Goal: Task Accomplishment & Management: Use online tool/utility

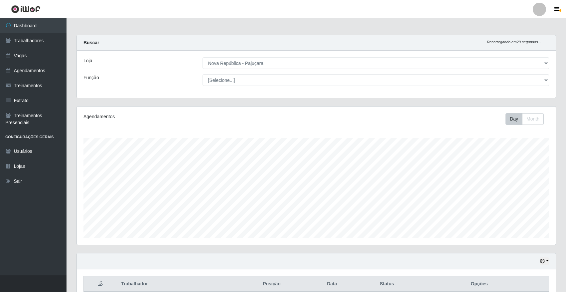
select select "65"
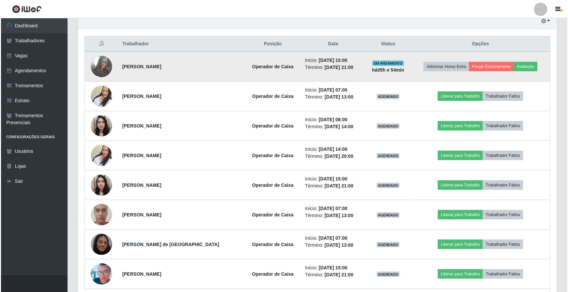
scroll to position [138, 479]
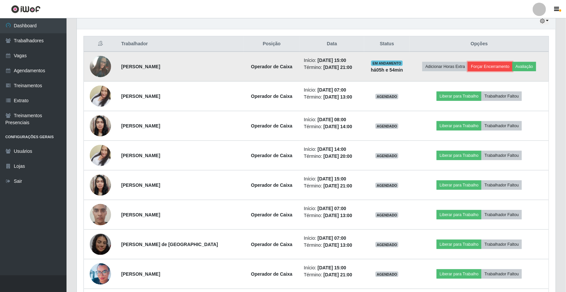
click at [501, 64] on button "Forçar Encerramento" at bounding box center [490, 66] width 45 height 9
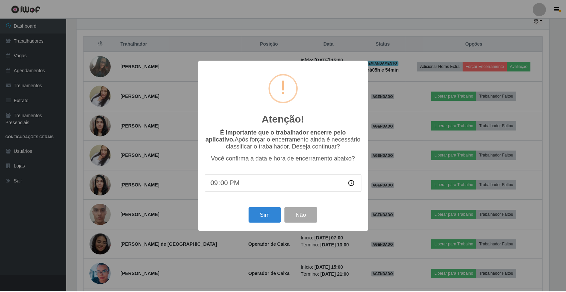
scroll to position [138, 474]
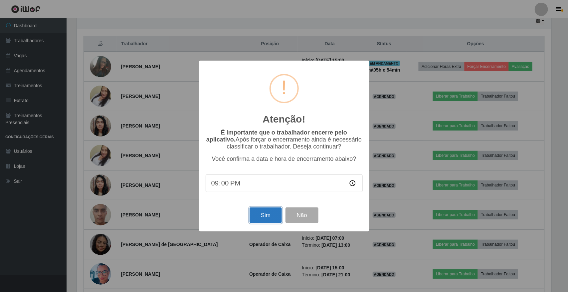
click at [257, 219] on button "Sim" at bounding box center [266, 215] width 32 height 16
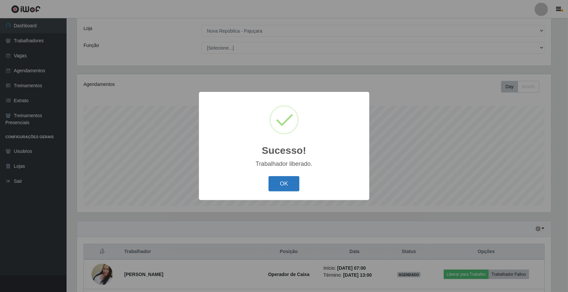
click at [285, 192] on button "OK" at bounding box center [284, 184] width 31 height 16
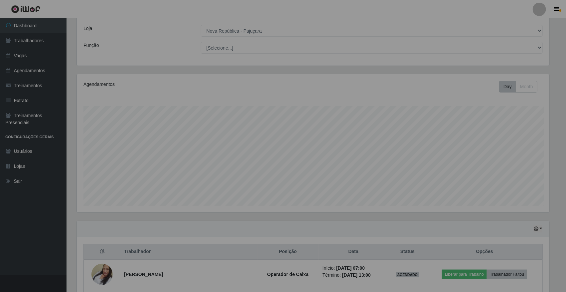
scroll to position [138, 479]
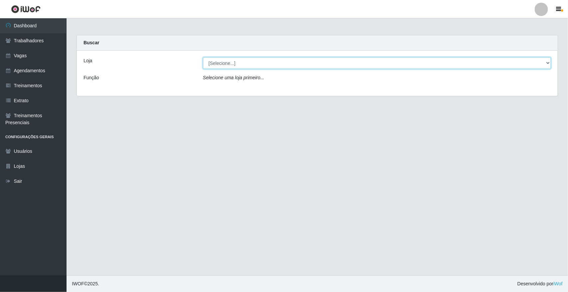
click at [236, 64] on select "[Selecione...] [GEOGRAPHIC_DATA]" at bounding box center [377, 63] width 348 height 12
click at [237, 64] on select "[Selecione...] [GEOGRAPHIC_DATA]" at bounding box center [377, 63] width 348 height 12
select select "65"
click at [203, 57] on select "[Selecione...] [GEOGRAPHIC_DATA]" at bounding box center [377, 63] width 348 height 12
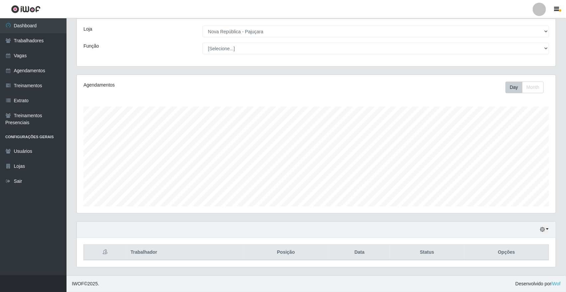
scroll to position [138, 479]
